Goal: Task Accomplishment & Management: Complete application form

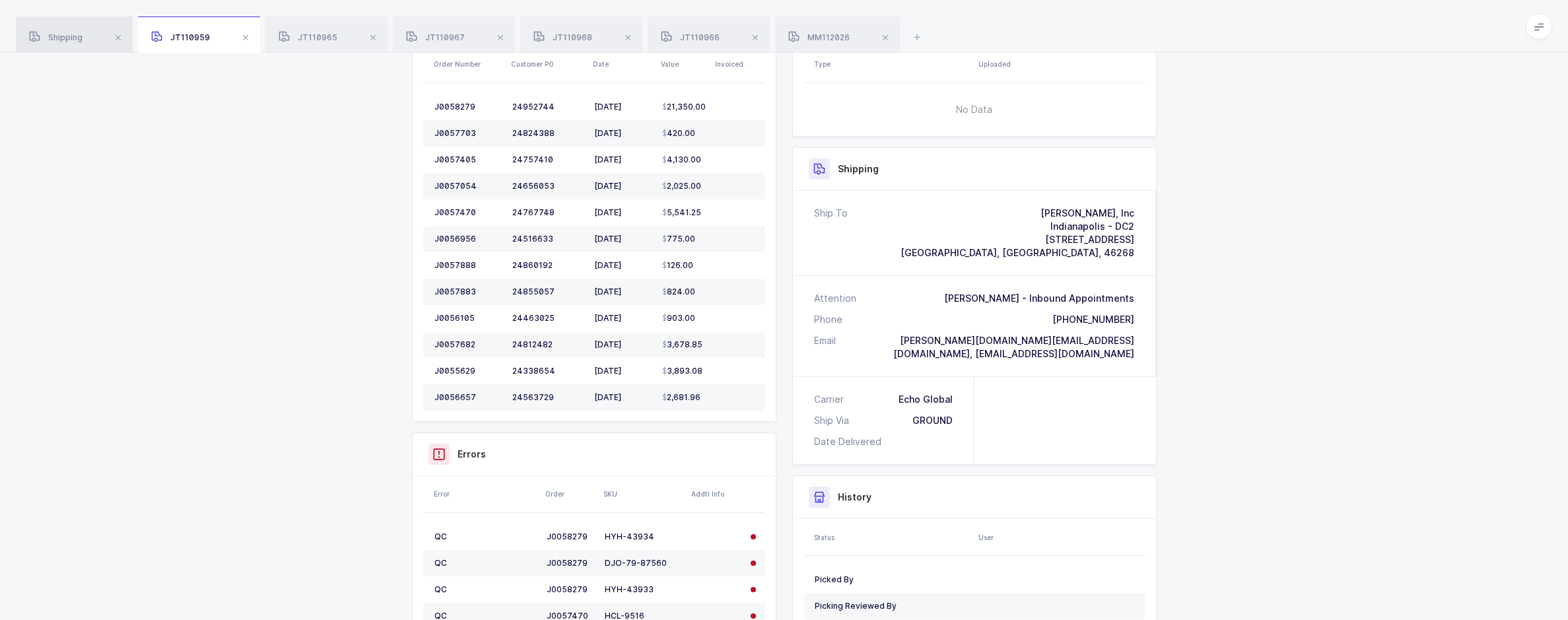
scroll to position [208, 0]
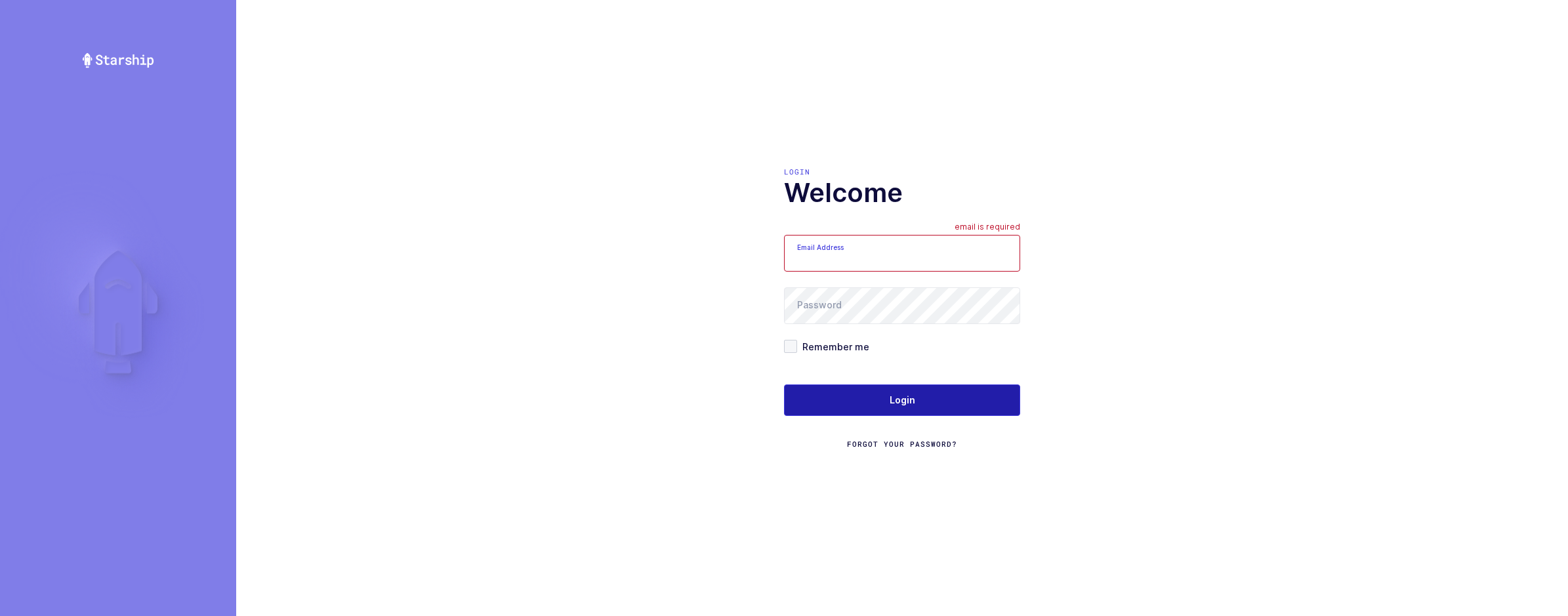
type input "[EMAIL_ADDRESS][DOMAIN_NAME]"
click at [960, 399] on button "Login" at bounding box center [902, 400] width 236 height 32
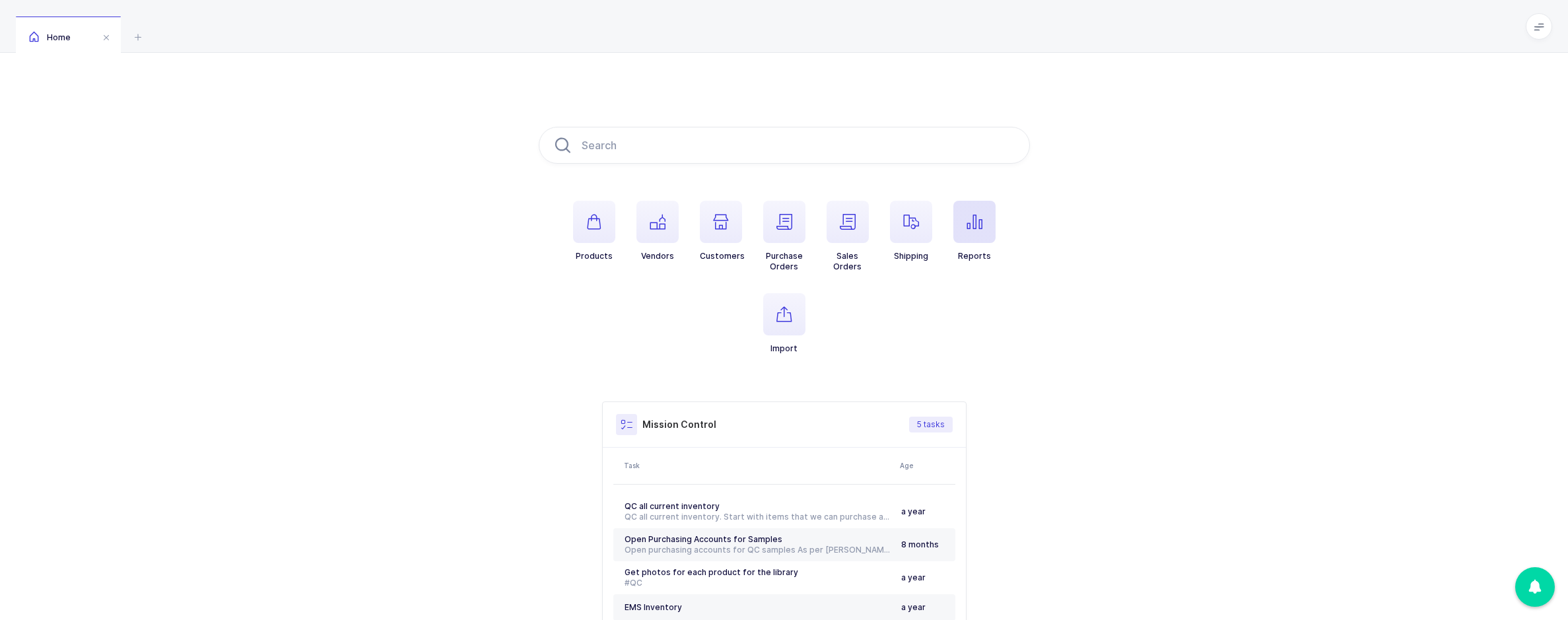
click at [956, 224] on span "button" at bounding box center [975, 222] width 42 height 42
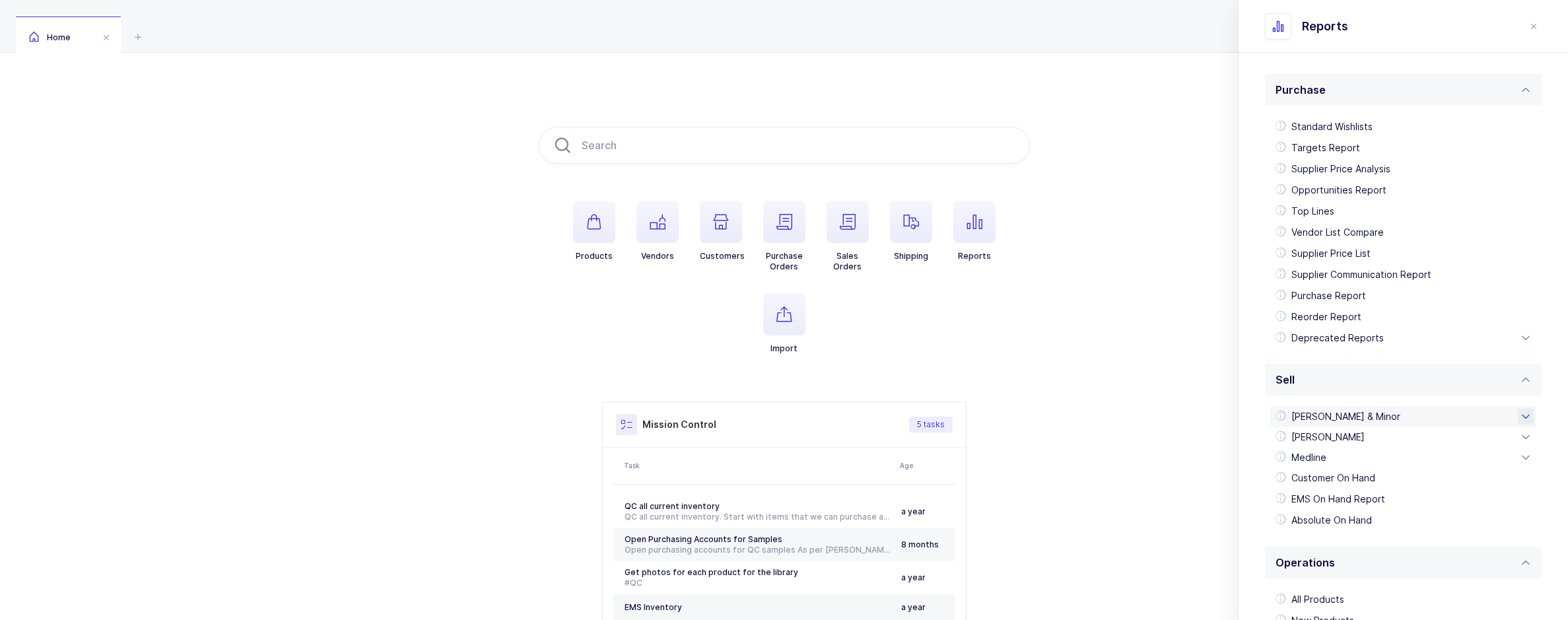
click at [1356, 417] on div "Owens & Minor" at bounding box center [1404, 417] width 266 height 21
click at [1336, 537] on div "Owens EDI 850" at bounding box center [1404, 544] width 256 height 21
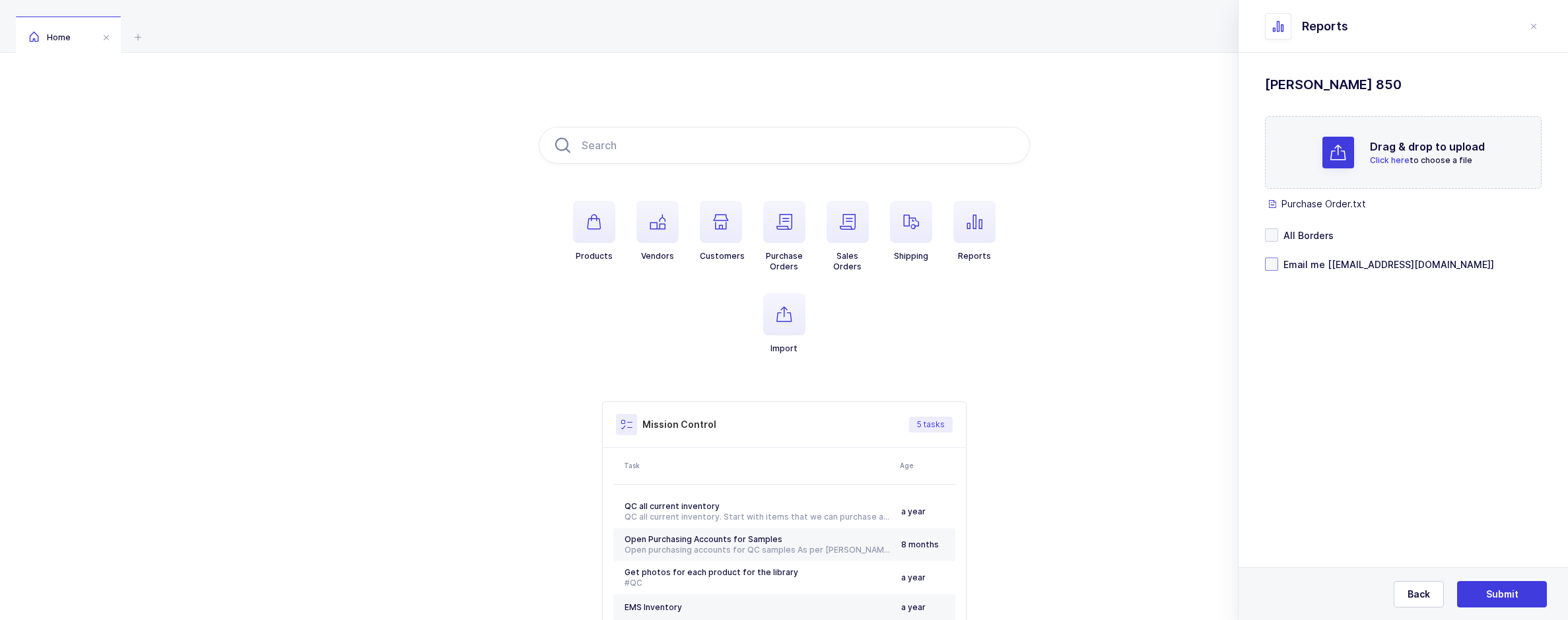
click at [1271, 260] on span at bounding box center [1271, 263] width 13 height 13
click at [1278, 257] on input "Email me [sameer@janustrade.com]" at bounding box center [1278, 257] width 0 height 0
click at [1496, 602] on button "Submit" at bounding box center [1502, 594] width 90 height 26
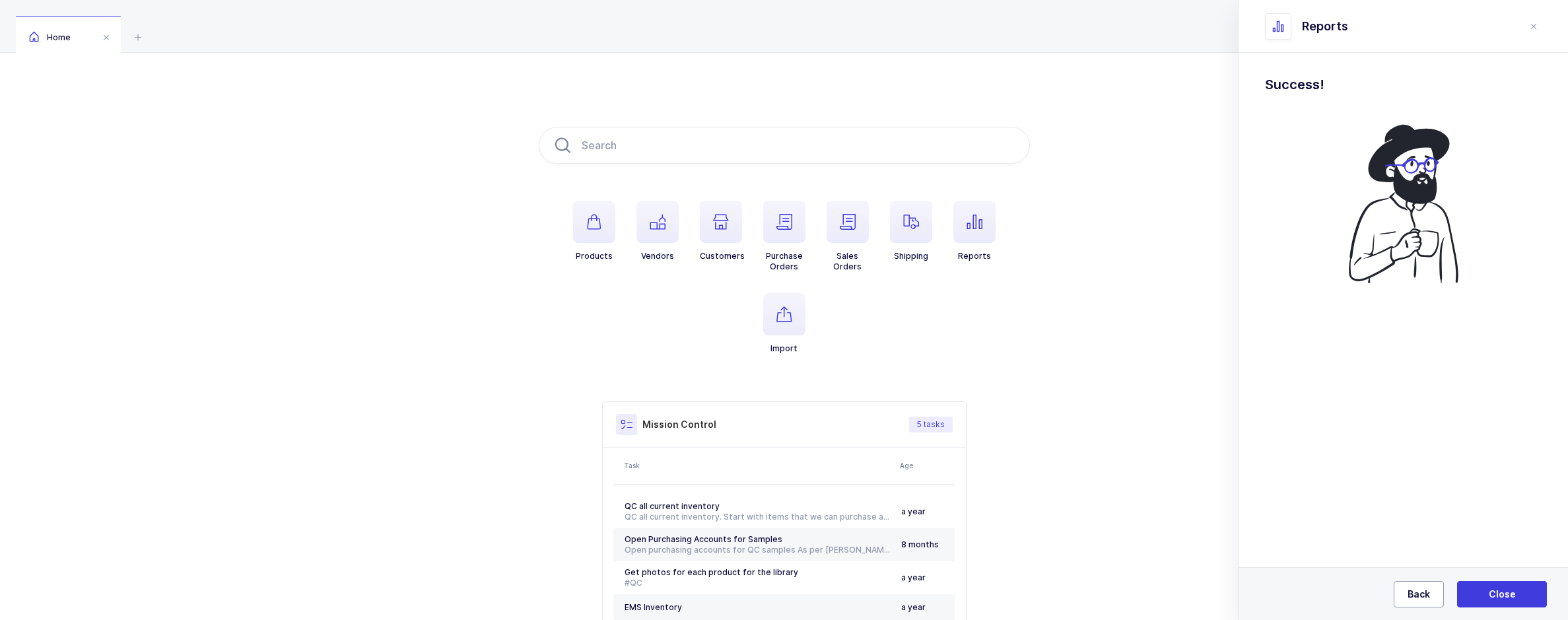
click at [1407, 585] on button "Back" at bounding box center [1419, 594] width 50 height 26
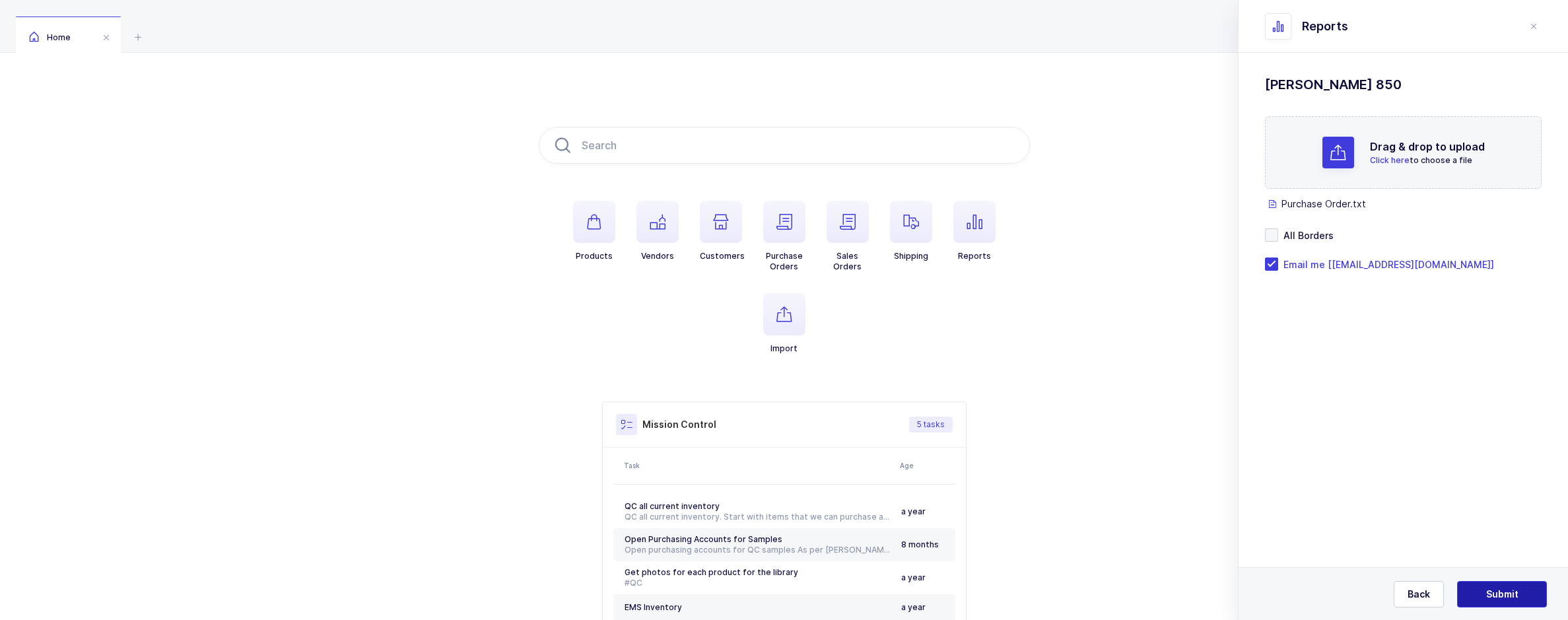
click at [1507, 589] on span "Submit" at bounding box center [1502, 594] width 33 height 13
